Goal: Information Seeking & Learning: Learn about a topic

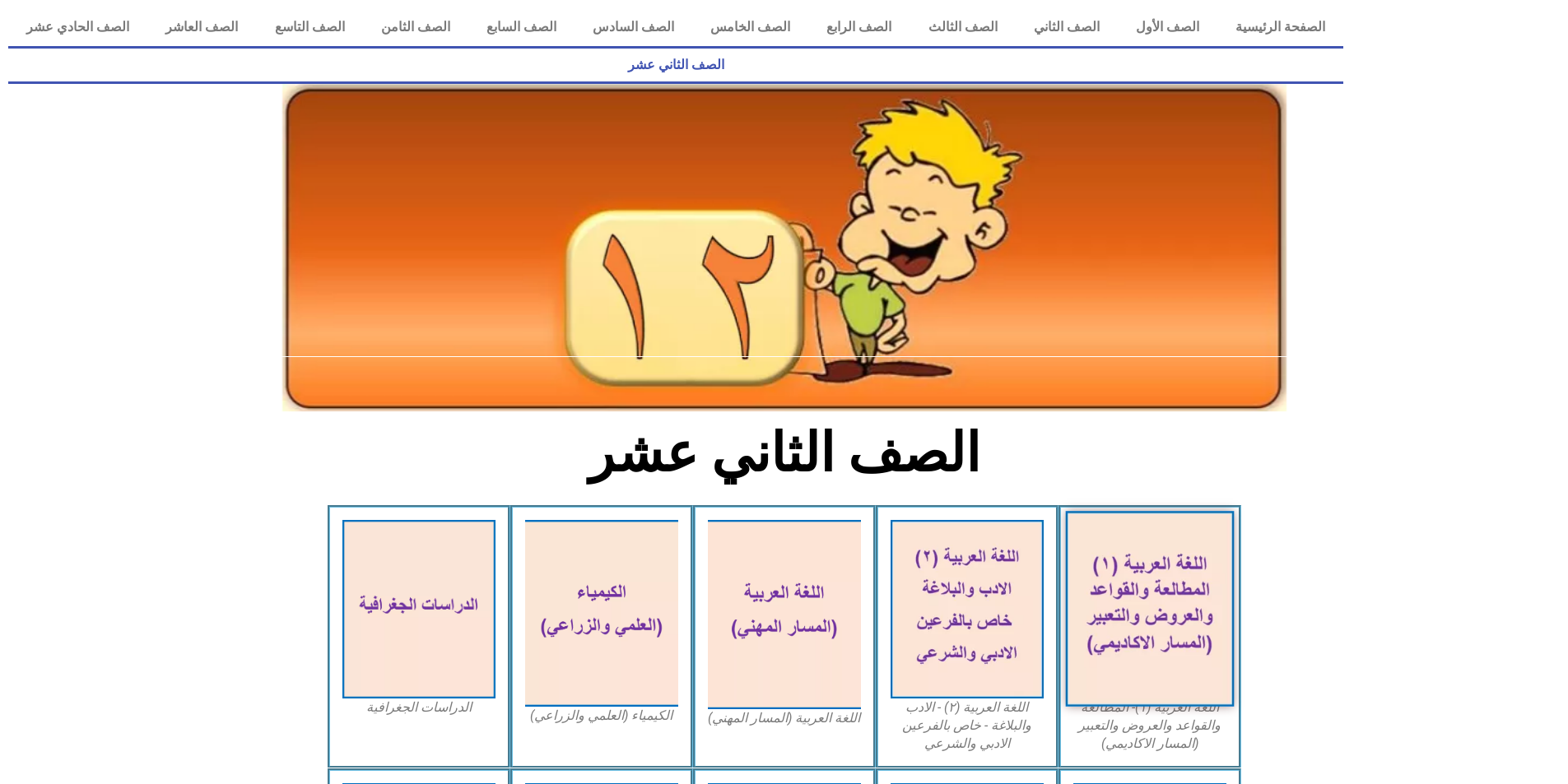
click at [1169, 573] on img at bounding box center [1149, 609] width 169 height 196
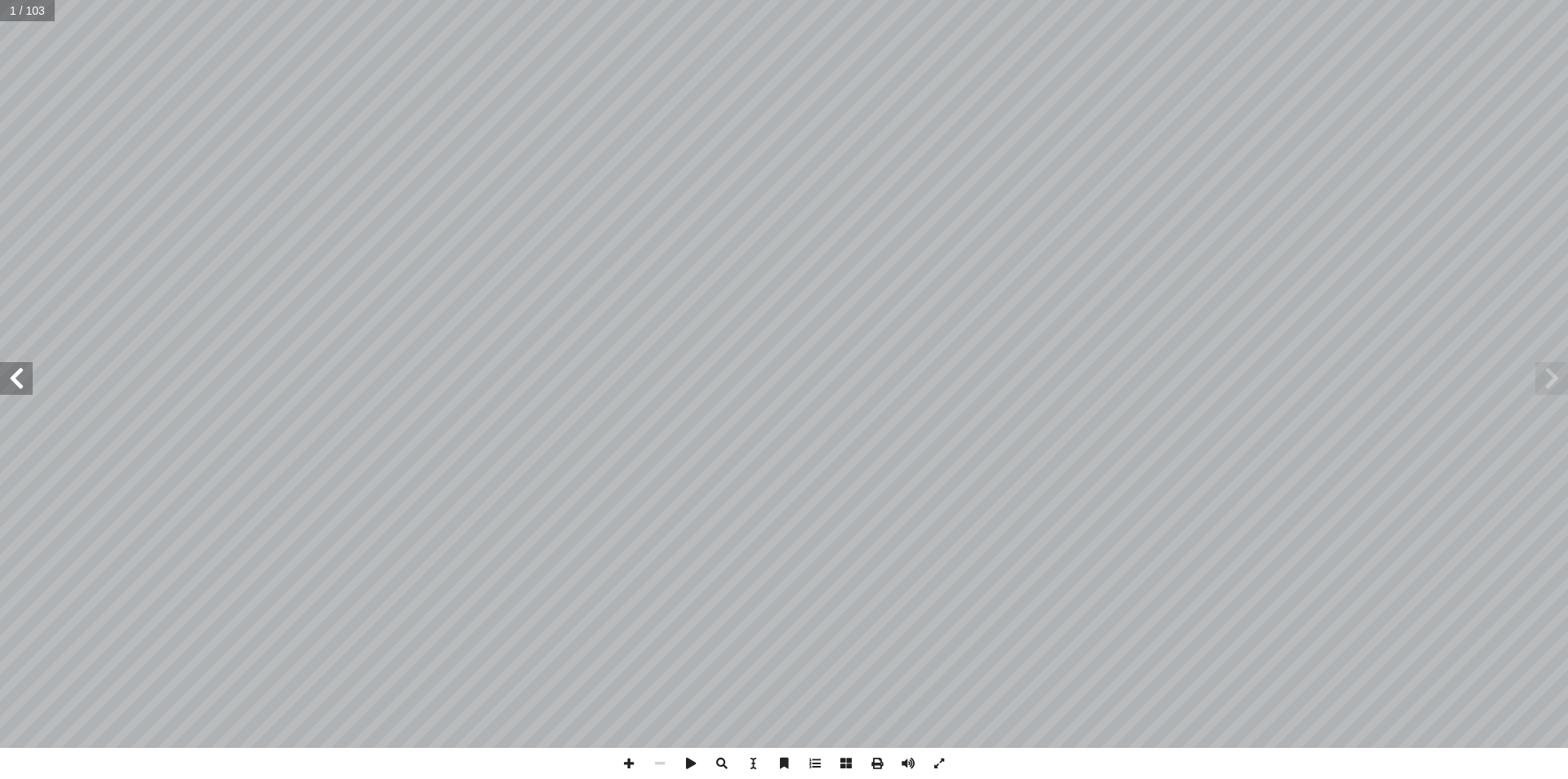
click at [12, 378] on span at bounding box center [16, 379] width 33 height 33
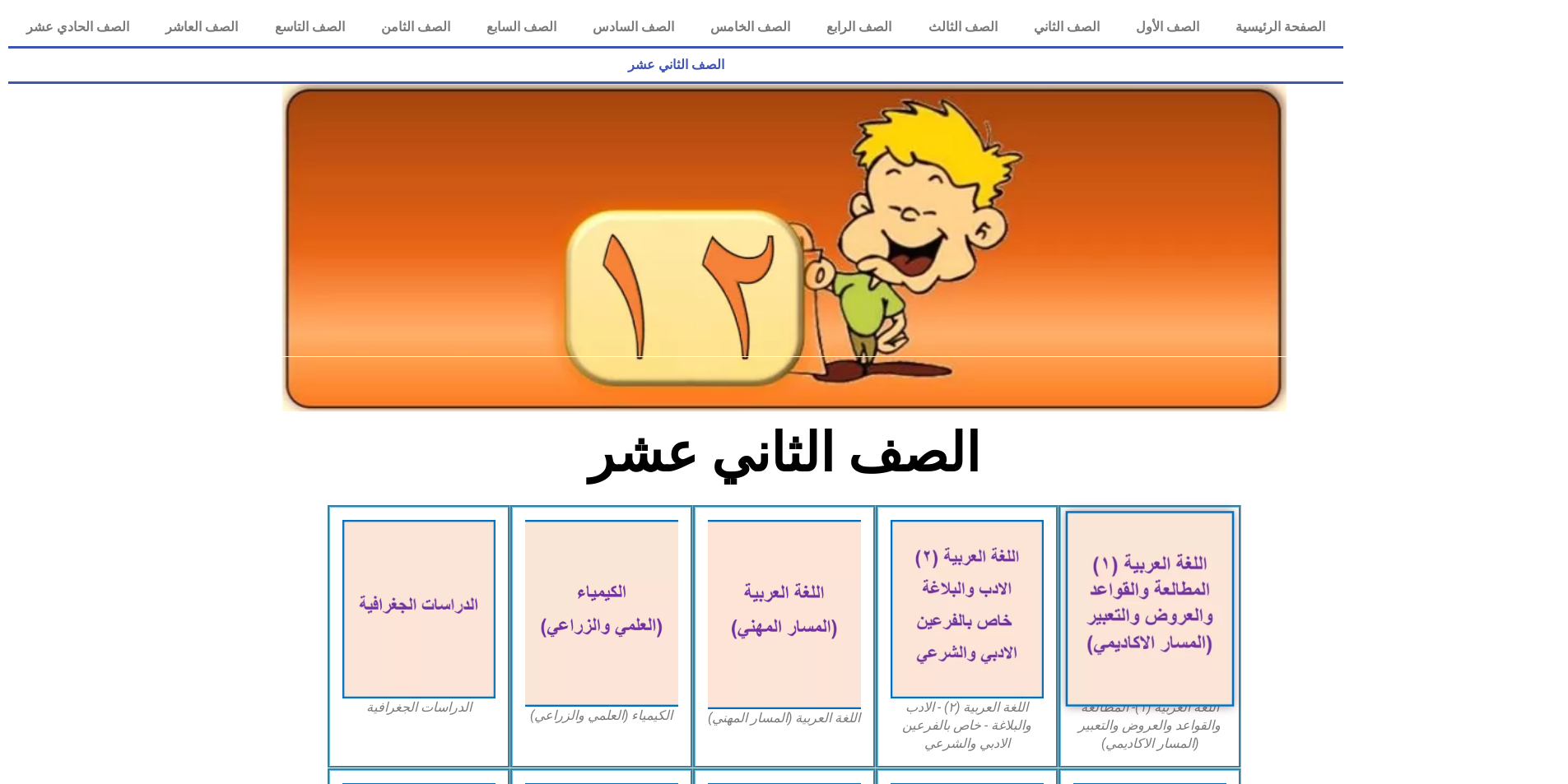
click at [1142, 566] on img at bounding box center [1149, 609] width 169 height 196
click at [1123, 535] on img at bounding box center [1149, 609] width 169 height 196
